Goal: Information Seeking & Learning: Find specific fact

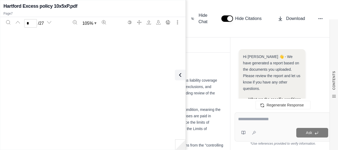
scroll to position [1324, 0]
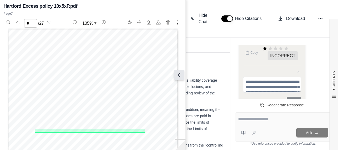
click at [180, 76] on icon at bounding box center [179, 75] width 6 height 6
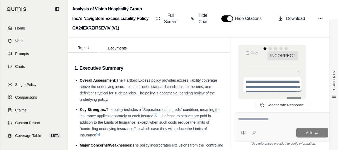
click at [262, 121] on textarea at bounding box center [283, 119] width 90 height 6
type textarea "*"
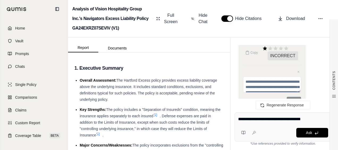
type textarea "**********"
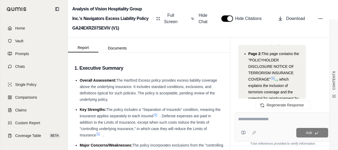
scroll to position [3231, 0]
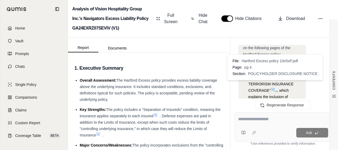
click at [275, 88] on icon at bounding box center [273, 90] width 4 height 4
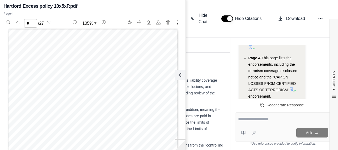
scroll to position [3444, 0]
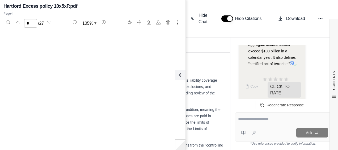
type input "**"
click at [243, 121] on textarea at bounding box center [283, 119] width 90 height 6
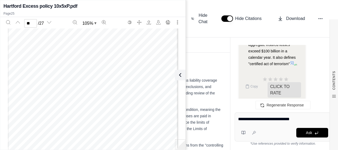
type textarea "**********"
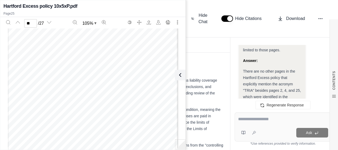
scroll to position [3741, 0]
click at [31, 22] on input "**" at bounding box center [30, 23] width 13 height 9
type input "*"
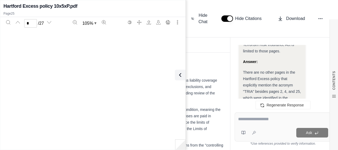
scroll to position [221, 0]
type input "*"
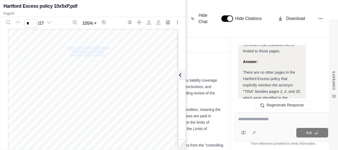
drag, startPoint x: 65, startPoint y: 47, endPoint x: 102, endPoint y: 55, distance: 37.8
click at [102, 55] on div "Coverage for acts of terrorism is included in your policy. You are hereby notif…" at bounding box center [93, 139] width 171 height 221
drag, startPoint x: 102, startPoint y: 55, endPoint x: 93, endPoint y: 55, distance: 9.1
copy div "POLICYHOLDER DISCLOSURE NOTICE OF TERRORISM INSURANCE COVERAGE"
click at [178, 79] on button at bounding box center [179, 75] width 11 height 11
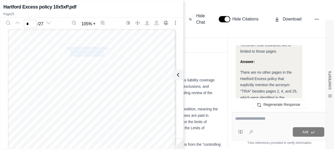
scroll to position [3794, 0]
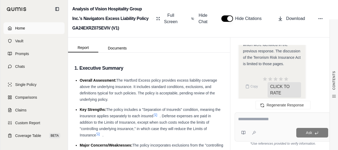
click at [22, 32] on link "Home" at bounding box center [33, 28] width 61 height 12
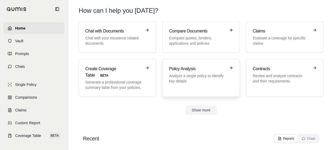
click at [165, 71] on link "Policy Analysis Analyze a single policy to identify key details" at bounding box center [201, 78] width 77 height 38
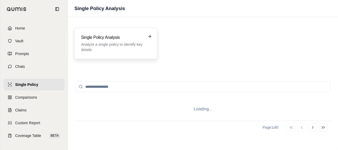
click at [128, 47] on p "Analyze a single policy to identify key details" at bounding box center [112, 47] width 62 height 11
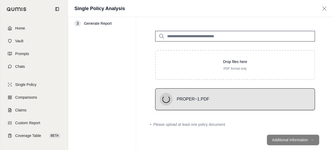
scroll to position [20, 0]
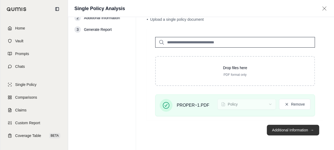
click at [277, 131] on button "Additional Information →" at bounding box center [293, 130] width 52 height 11
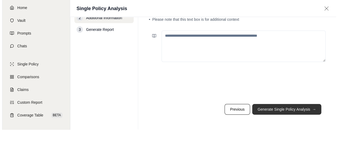
scroll to position [0, 0]
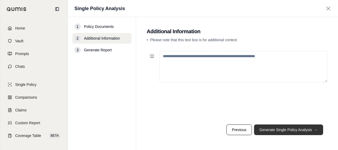
click at [277, 131] on button "Generate Single Policy Analysis →" at bounding box center [288, 130] width 69 height 11
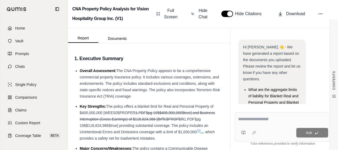
scroll to position [67, 0]
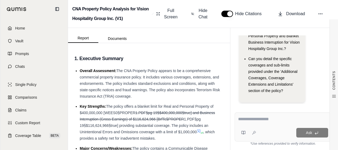
click at [264, 122] on textarea at bounding box center [283, 119] width 90 height 6
type textarea "*"
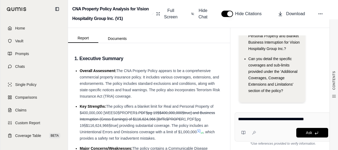
type textarea "**********"
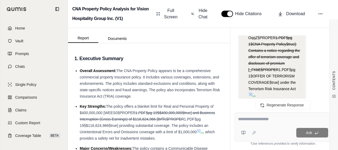
scroll to position [713, 0]
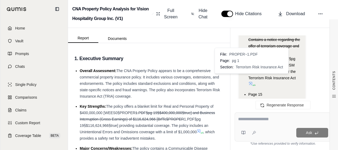
click at [252, 84] on icon at bounding box center [253, 85] width 3 height 3
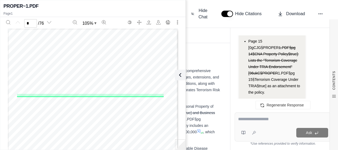
scroll to position [740, 0]
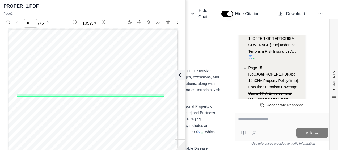
click at [30, 23] on input "*" at bounding box center [30, 23] width 13 height 9
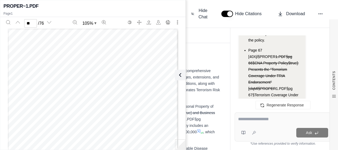
scroll to position [820, 0]
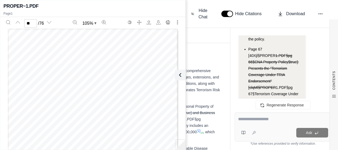
click at [33, 27] on input "**" at bounding box center [30, 23] width 13 height 9
drag, startPoint x: 29, startPoint y: 26, endPoint x: 21, endPoint y: 26, distance: 7.5
click at [21, 26] on div "** / 76" at bounding box center [28, 23] width 51 height 10
type input "**"
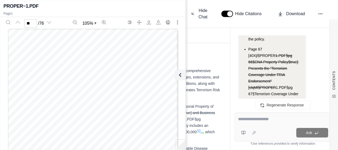
click at [265, 122] on textarea at bounding box center [283, 119] width 90 height 6
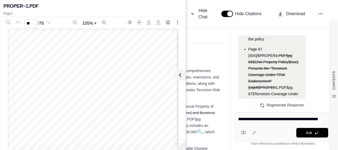
type textarea "**********"
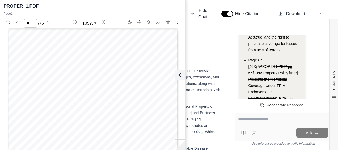
scroll to position [1412, 0]
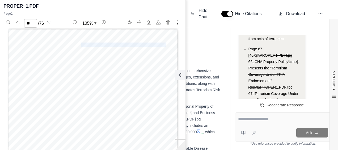
drag, startPoint x: 81, startPoint y: 43, endPoint x: 164, endPoint y: 43, distance: 83.0
click at [164, 43] on span "Terrorism Coverage Under TRIA Endorsement" at bounding box center [123, 45] width 85 height 4
drag, startPoint x: 164, startPoint y: 43, endPoint x: 157, endPoint y: 44, distance: 7.5
click at [177, 75] on icon at bounding box center [179, 75] width 6 height 6
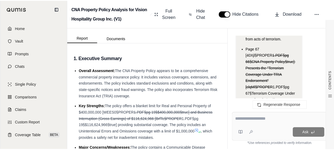
scroll to position [1492, 0]
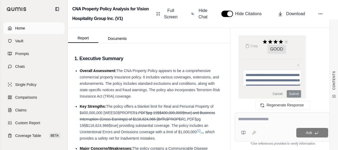
click at [24, 28] on span "Home" at bounding box center [20, 28] width 10 height 5
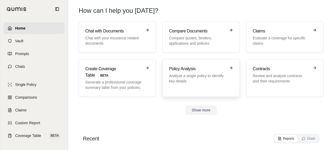
click at [183, 62] on link "Policy Analysis Analyze a single policy to identify key details" at bounding box center [201, 78] width 77 height 38
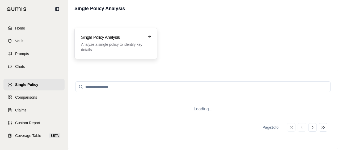
click at [132, 43] on p "Analyze a single policy to identify key details" at bounding box center [112, 47] width 62 height 11
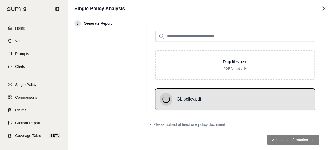
scroll to position [20, 0]
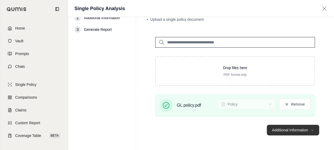
click at [281, 127] on button "Additional Information →" at bounding box center [293, 130] width 52 height 11
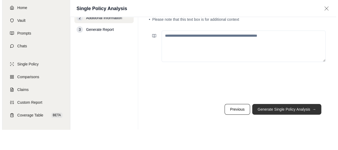
scroll to position [0, 0]
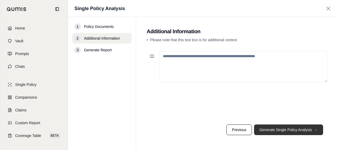
click at [274, 133] on button "Generate Single Policy Analysis →" at bounding box center [288, 130] width 69 height 11
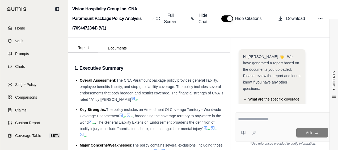
scroll to position [89, 0]
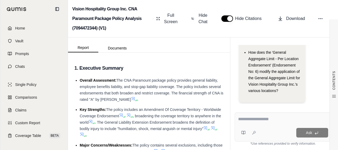
click at [268, 118] on textarea at bounding box center [283, 119] width 90 height 6
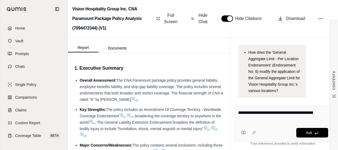
type textarea "**********"
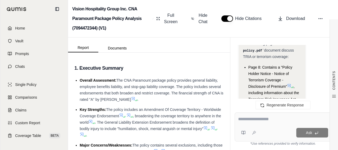
scroll to position [801, 0]
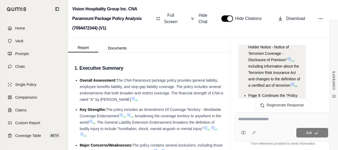
click at [294, 84] on icon at bounding box center [293, 84] width 4 height 4
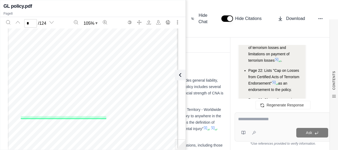
scroll to position [998, 0]
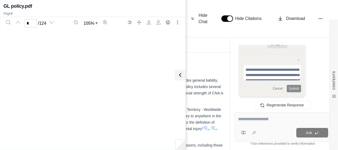
type input "**"
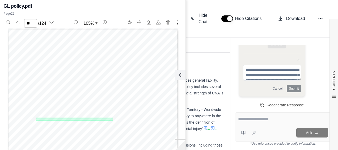
click at [281, 126] on div "Ask" at bounding box center [283, 127] width 97 height 29
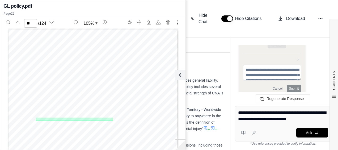
type textarea "**********"
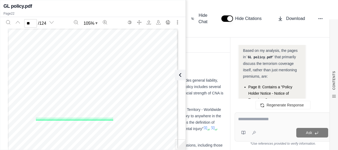
scroll to position [1737, 0]
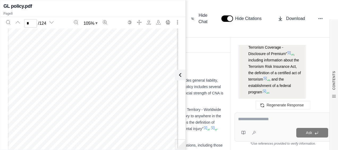
scroll to position [1731, 0]
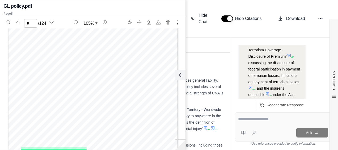
scroll to position [1864, 0]
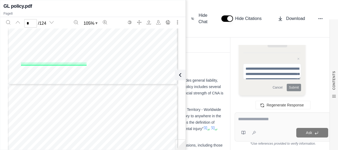
type input "*"
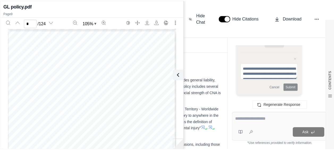
scroll to position [1766, 0]
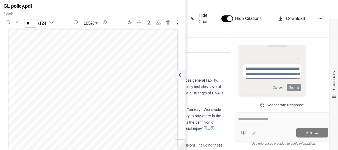
drag, startPoint x: 67, startPoint y: 47, endPoint x: 92, endPoint y: 44, distance: 25.7
click at [92, 44] on div "CNA PARAMOUNT Policy Holder Notice - Notice of Terrorism Coverage - Disclosure …" at bounding box center [93, 138] width 171 height 221
drag, startPoint x: 92, startPoint y: 44, endPoint x: 68, endPoint y: 46, distance: 24.6
click at [69, 46] on span "Policy Holder Notice - Notice of Terrorism Coverage -" at bounding box center [115, 47] width 92 height 4
drag, startPoint x: 67, startPoint y: 46, endPoint x: 155, endPoint y: 46, distance: 88.1
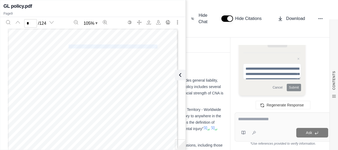
click at [155, 46] on span "Policy Holder Notice - Notice of Terrorism Coverage -" at bounding box center [115, 47] width 92 height 4
drag, startPoint x: 155, startPoint y: 46, endPoint x: 144, endPoint y: 46, distance: 10.6
copy span "Policy Holder Notice - Notice of Terrorism Coverage"
drag, startPoint x: 182, startPoint y: 76, endPoint x: 68, endPoint y: 46, distance: 117.8
click at [181, 76] on icon at bounding box center [180, 75] width 6 height 6
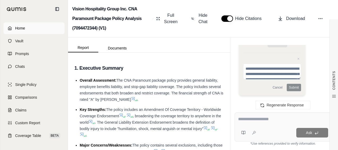
click at [26, 27] on link "Home" at bounding box center [33, 28] width 61 height 12
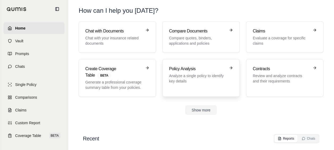
click at [185, 68] on h3 "Policy Analysis" at bounding box center [197, 69] width 57 height 6
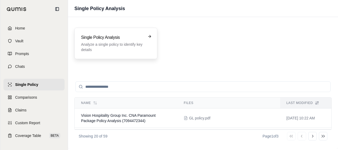
click at [110, 43] on p "Analyze a single policy to identify key details" at bounding box center [112, 47] width 62 height 11
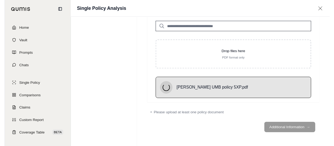
scroll to position [24, 0]
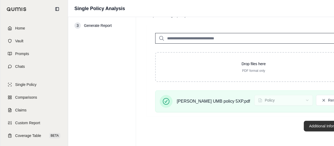
click at [304, 126] on button "Additional Information →" at bounding box center [330, 126] width 52 height 11
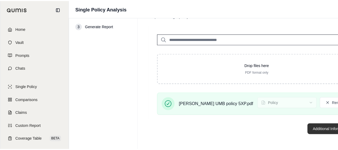
scroll to position [0, 0]
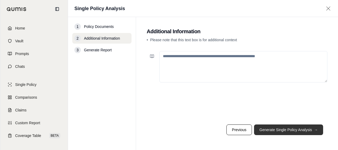
click at [279, 129] on button "Generate Single Policy Analysis →" at bounding box center [288, 130] width 69 height 11
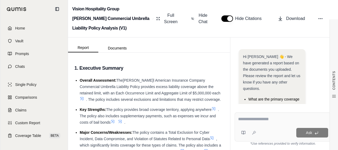
scroll to position [70, 0]
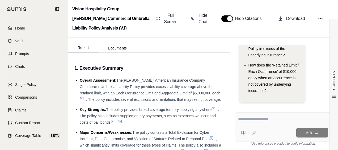
click at [265, 122] on textarea at bounding box center [283, 119] width 90 height 6
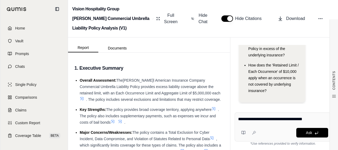
type textarea "**********"
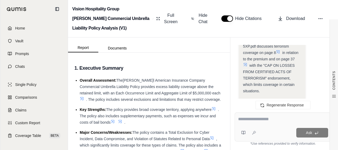
scroll to position [511, 0]
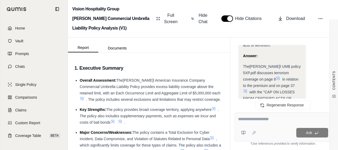
click at [276, 76] on icon at bounding box center [278, 78] width 4 height 4
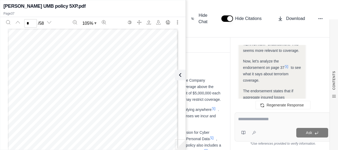
scroll to position [565, 0]
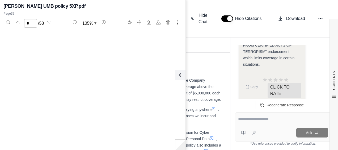
type input "**"
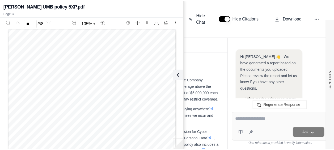
scroll to position [602, 0]
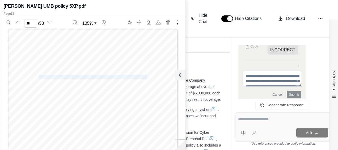
drag, startPoint x: 37, startPoint y: 76, endPoint x: 144, endPoint y: 76, distance: 107.0
click at [144, 76] on span "CAP ON LOSSES FROM CERTIFIED ACTS OF TERRORISM" at bounding box center [93, 77] width 109 height 4
drag, startPoint x: 144, startPoint y: 76, endPoint x: 141, endPoint y: 76, distance: 3.2
copy span "CAP ON LOSSES FROM CERTIFIED ACTS OF TERRORISM"
click at [182, 73] on icon at bounding box center [180, 75] width 6 height 6
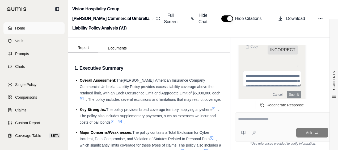
click at [29, 26] on link "Home" at bounding box center [33, 28] width 61 height 12
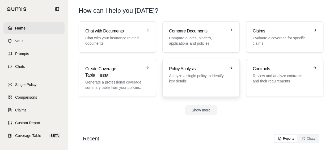
click at [190, 75] on p "Analyze a single policy to identify key details" at bounding box center [197, 78] width 57 height 11
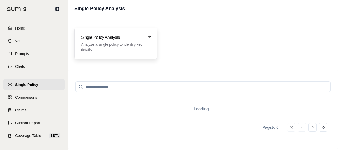
click at [134, 53] on div "Single Policy Analysis Analyze a single policy to identify key details" at bounding box center [116, 43] width 83 height 31
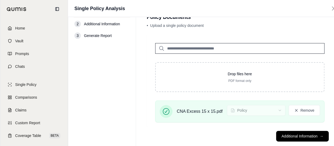
scroll to position [24, 0]
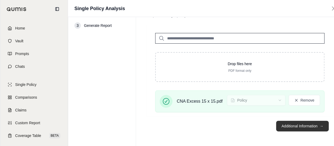
click at [294, 125] on button "Additional Information →" at bounding box center [302, 126] width 52 height 11
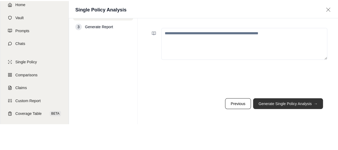
scroll to position [0, 0]
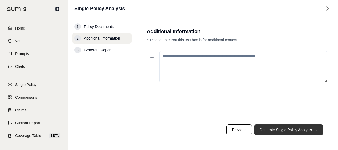
click at [286, 128] on button "Generate Single Policy Analysis →" at bounding box center [288, 130] width 69 height 11
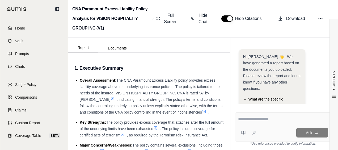
scroll to position [70, 0]
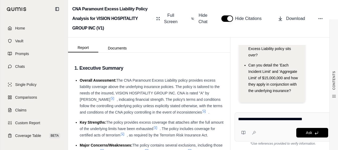
type textarea "**********"
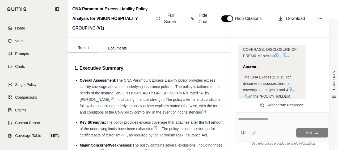
scroll to position [405, 0]
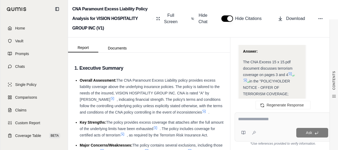
click at [290, 72] on icon at bounding box center [290, 74] width 4 height 4
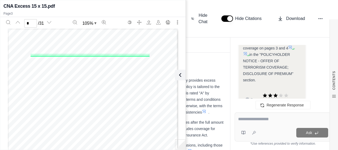
scroll to position [485, 0]
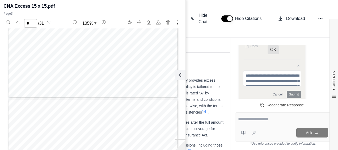
type input "*"
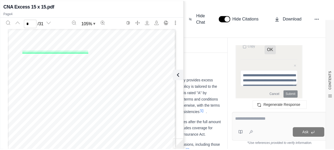
scroll to position [662, 0]
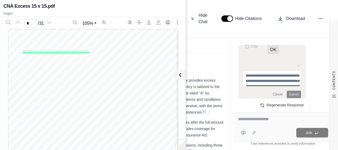
click at [34, 65] on span "nuclear, war or military action exclusions, will still apply to such an act. Th…" at bounding box center [91, 66] width 137 height 3
drag, startPoint x: 21, startPoint y: 51, endPoint x: 87, endPoint y: 51, distance: 66.3
click at [87, 51] on div "CNA Paramount Excess Liability Policyholder Notice CONFIRMATION OF ACCEPTANCE O…" at bounding box center [93, 139] width 171 height 221
drag, startPoint x: 87, startPoint y: 51, endPoint x: 83, endPoint y: 51, distance: 4.3
drag, startPoint x: 83, startPoint y: 51, endPoint x: 47, endPoint y: 66, distance: 38.3
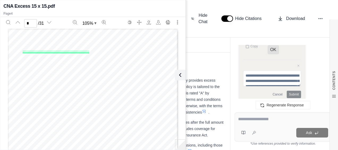
click at [49, 65] on span "nuclear, war or military action exclusions, will still apply to such an act. Th…" at bounding box center [91, 66] width 137 height 3
drag, startPoint x: 21, startPoint y: 52, endPoint x: 86, endPoint y: 50, distance: 65.5
click at [86, 51] on span "CONFIRMATION OF ACCEPTANCE OF COVERAGE" at bounding box center [56, 52] width 66 height 3
copy span "CONFIRMATION OF ACCEPTANCE OF COVERAGE"
click at [176, 76] on icon at bounding box center [179, 75] width 6 height 6
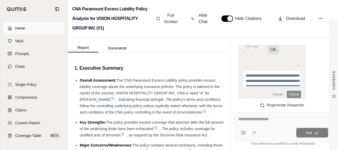
click at [21, 26] on span "Home" at bounding box center [20, 28] width 10 height 5
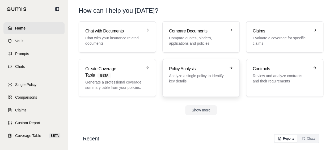
click at [181, 65] on link "Policy Analysis Analyze a single policy to identify key details" at bounding box center [201, 78] width 77 height 38
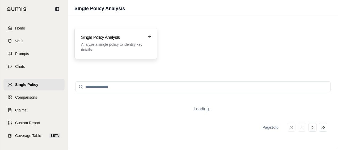
click at [117, 35] on h3 "Single Policy Analysis" at bounding box center [112, 37] width 62 height 6
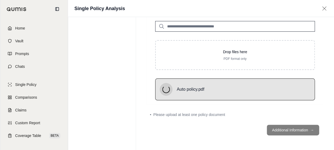
scroll to position [20, 0]
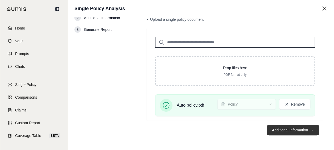
click at [281, 129] on button "Additional Information →" at bounding box center [293, 130] width 52 height 11
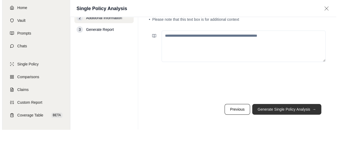
scroll to position [0, 0]
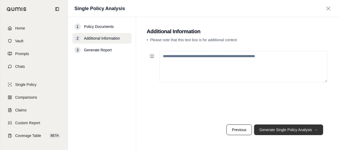
click at [267, 128] on button "Generate Single Policy Analysis →" at bounding box center [288, 130] width 69 height 11
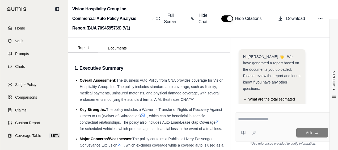
scroll to position [95, 0]
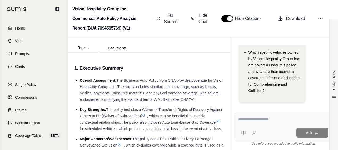
click at [278, 119] on textarea at bounding box center [283, 119] width 90 height 6
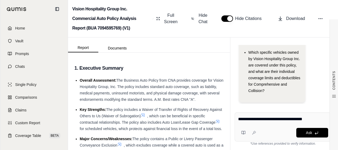
type textarea "**********"
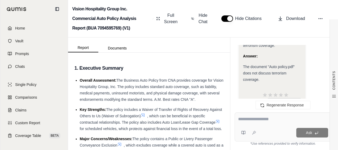
scroll to position [416, 0]
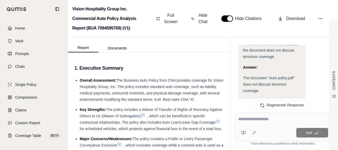
click at [281, 123] on div at bounding box center [283, 120] width 90 height 8
click at [287, 119] on textarea at bounding box center [283, 119] width 90 height 6
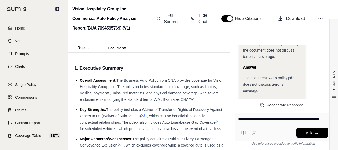
type textarea "**********"
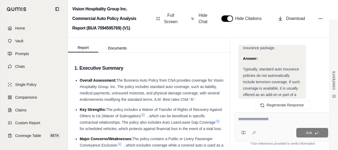
scroll to position [880, 0]
